Goal: Task Accomplishment & Management: Use online tool/utility

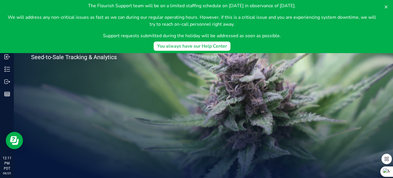
drag, startPoint x: 0, startPoint y: 0, endPoint x: 154, endPoint y: 136, distance: 205.3
click at [384, 6] on icon at bounding box center [386, 7] width 5 height 5
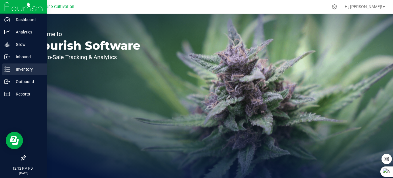
click at [23, 73] on div "Inventory" at bounding box center [24, 69] width 45 height 12
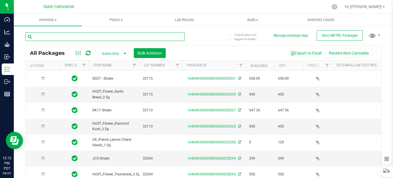
click at [71, 35] on input "text" at bounding box center [104, 36] width 159 height 9
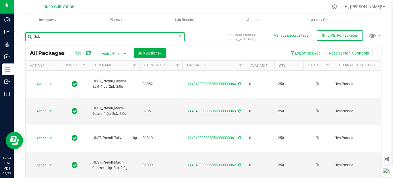
drag, startPoint x: 36, startPoint y: 35, endPoint x: 44, endPoint y: 50, distance: 17.1
click at [36, 35] on input "2pk" at bounding box center [104, 36] width 159 height 9
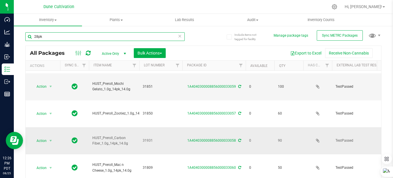
scroll to position [58, 0]
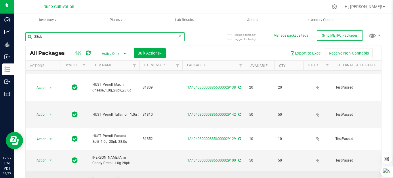
scroll to position [117, 0]
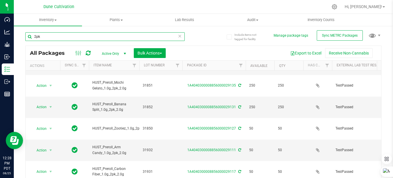
scroll to position [105, 0]
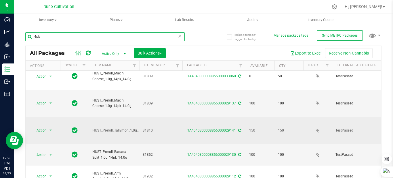
scroll to position [115, 0]
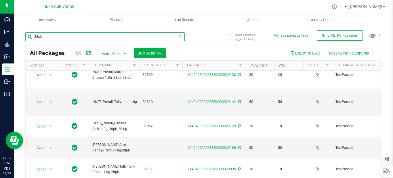
scroll to position [23, 0]
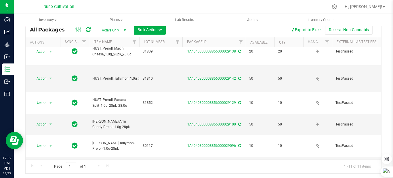
type input "28pk"
